Goal: Find contact information: Find contact information

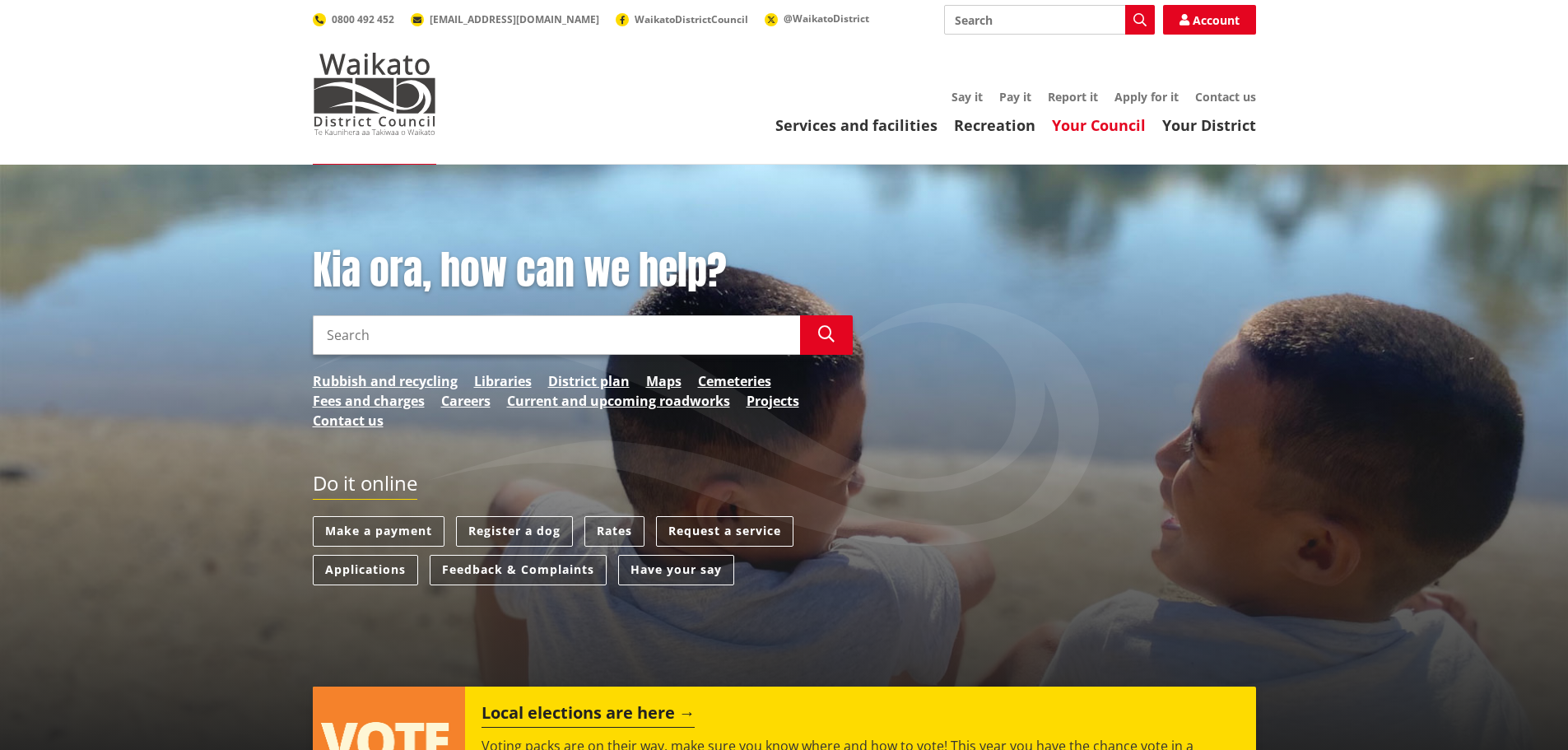
click at [1091, 117] on link "Your Council" at bounding box center [1099, 125] width 94 height 19
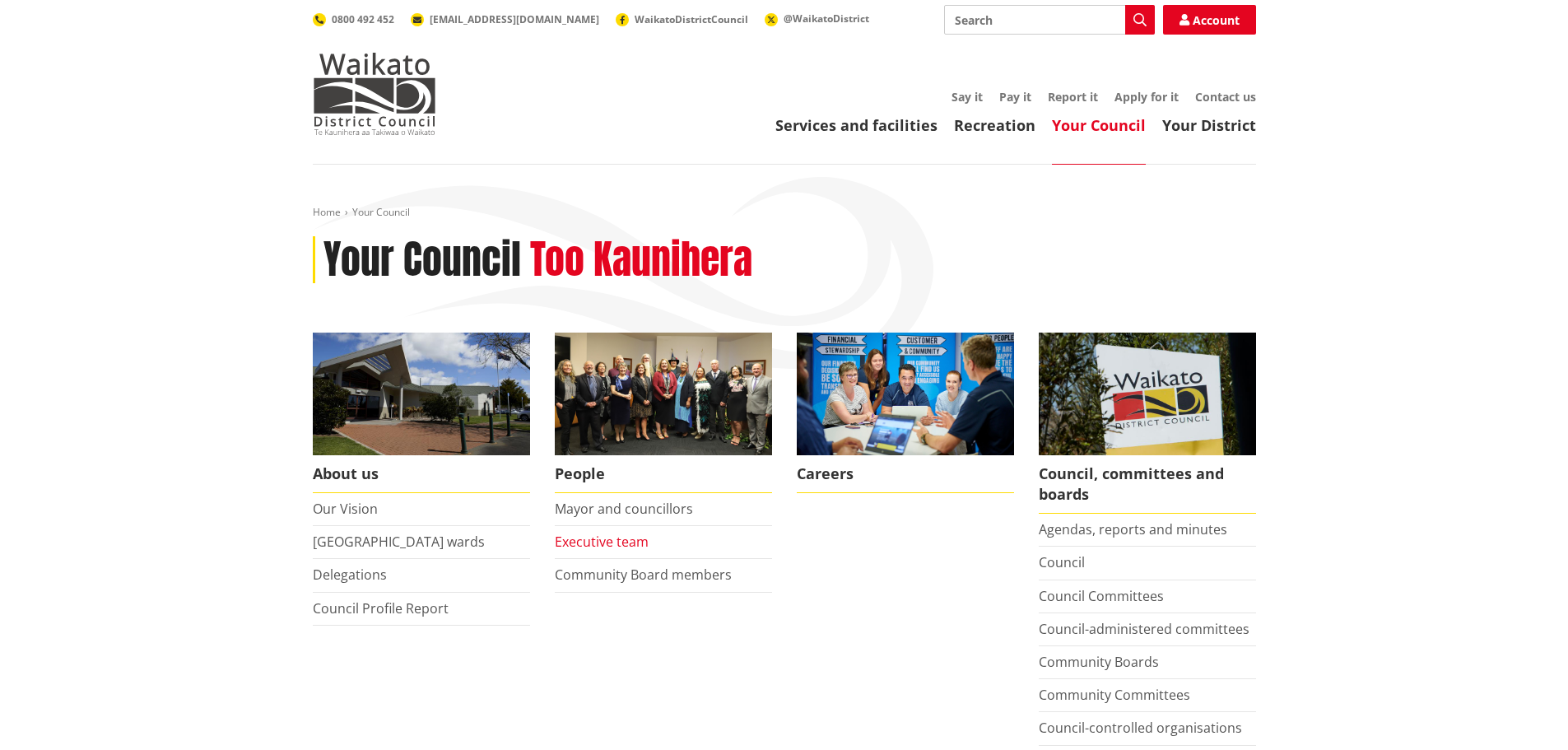
click at [607, 544] on link "Executive team" at bounding box center [602, 542] width 94 height 18
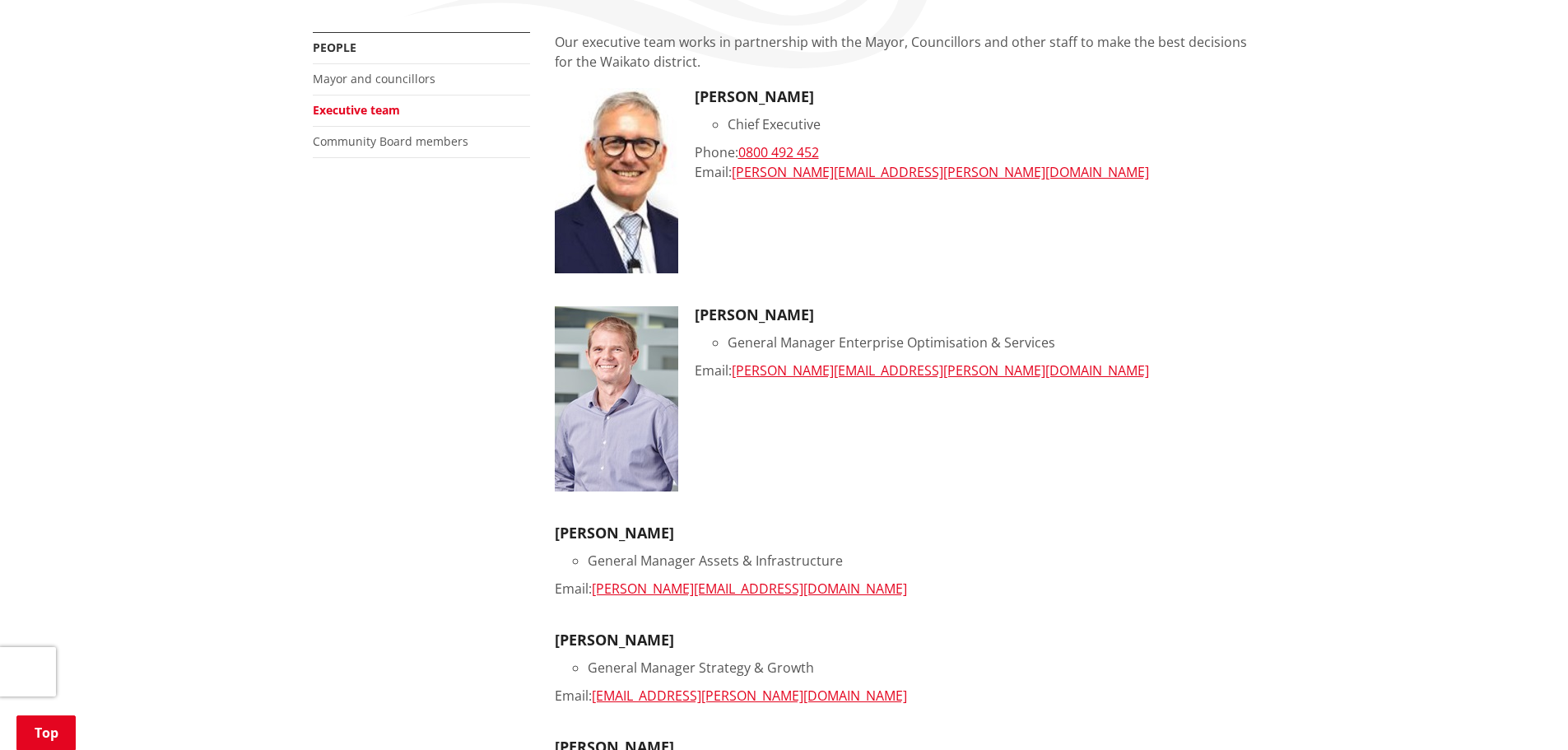
scroll to position [412, 0]
